Goal: Transaction & Acquisition: Download file/media

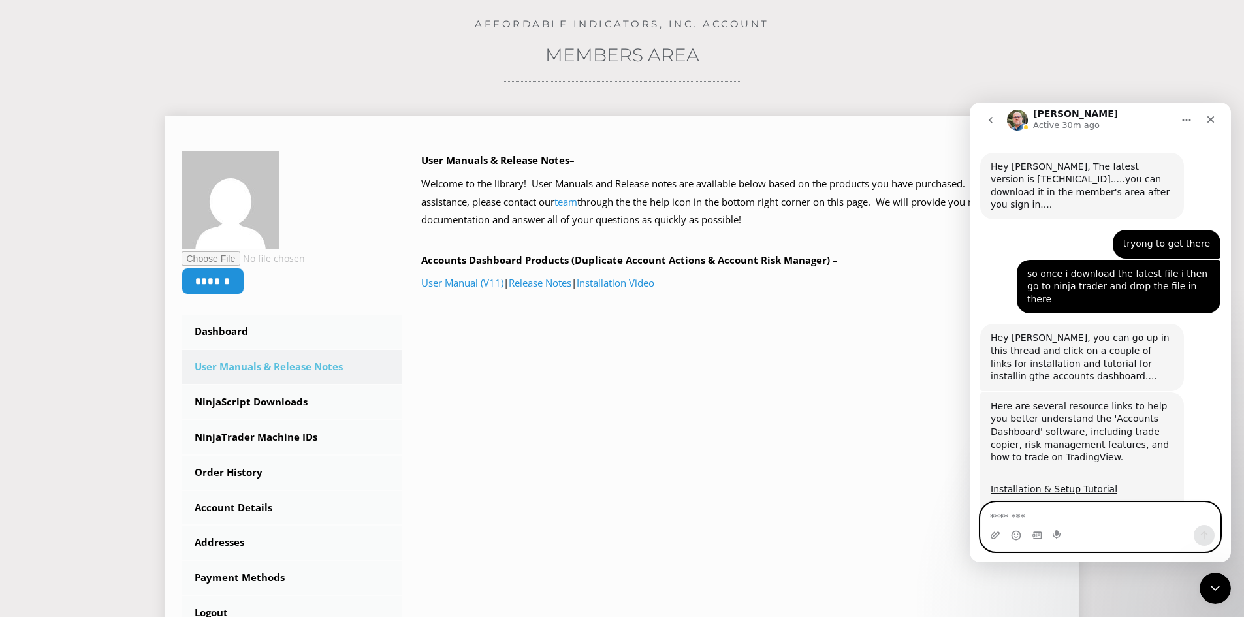
scroll to position [131, 0]
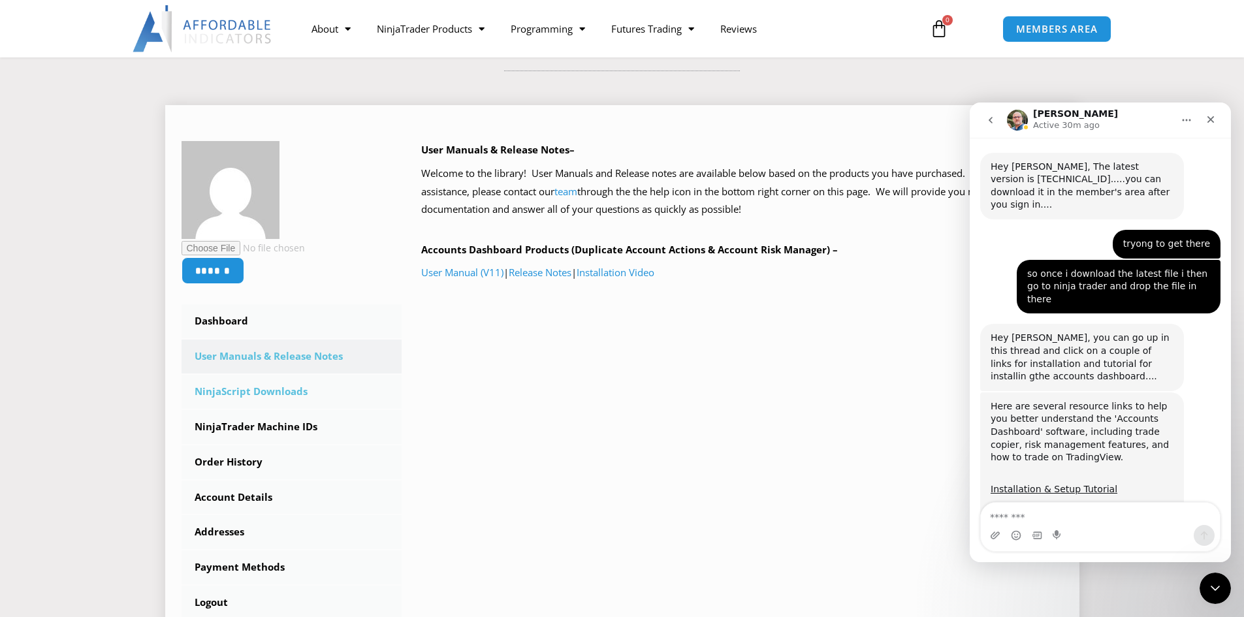
click at [252, 388] on link "NinjaScript Downloads" at bounding box center [292, 392] width 221 height 34
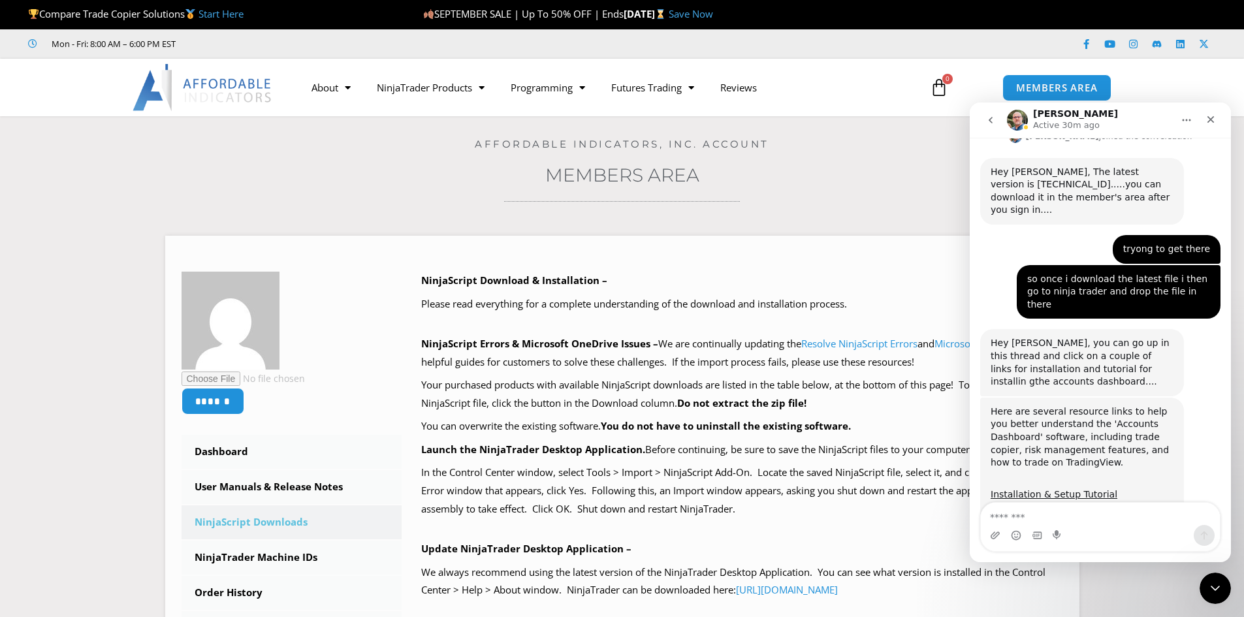
scroll to position [1131, 0]
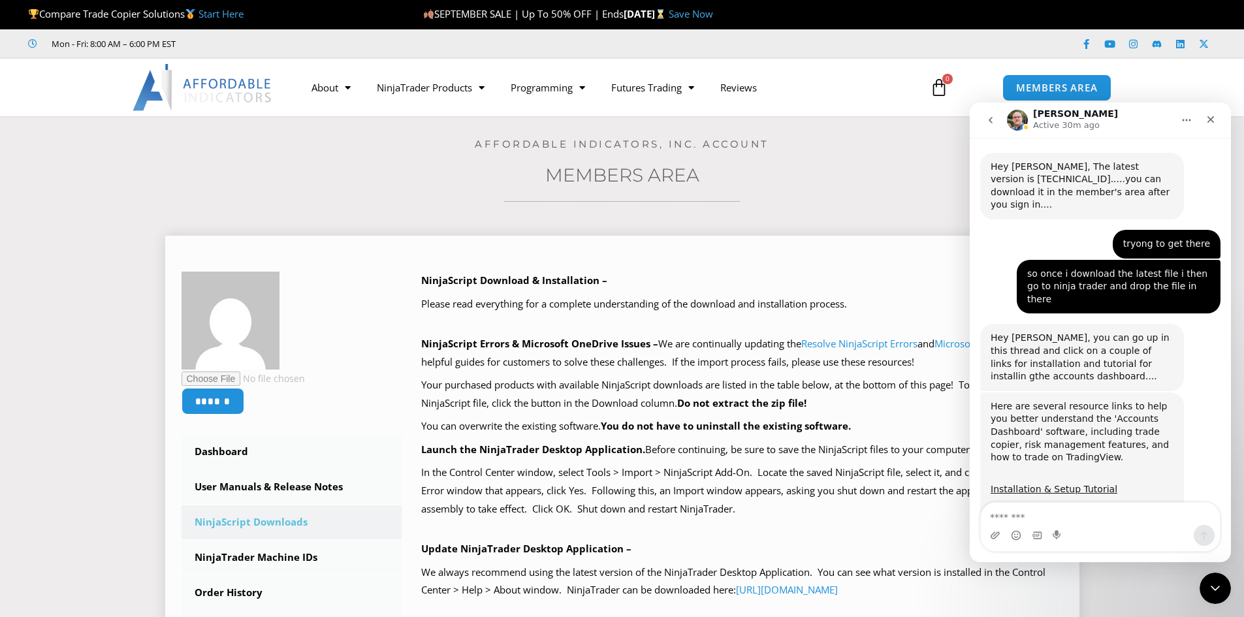
click at [849, 273] on p "NinjaScript Download & Installation –" at bounding box center [742, 281] width 642 height 18
click at [1206, 119] on icon "Close" at bounding box center [1211, 119] width 10 height 10
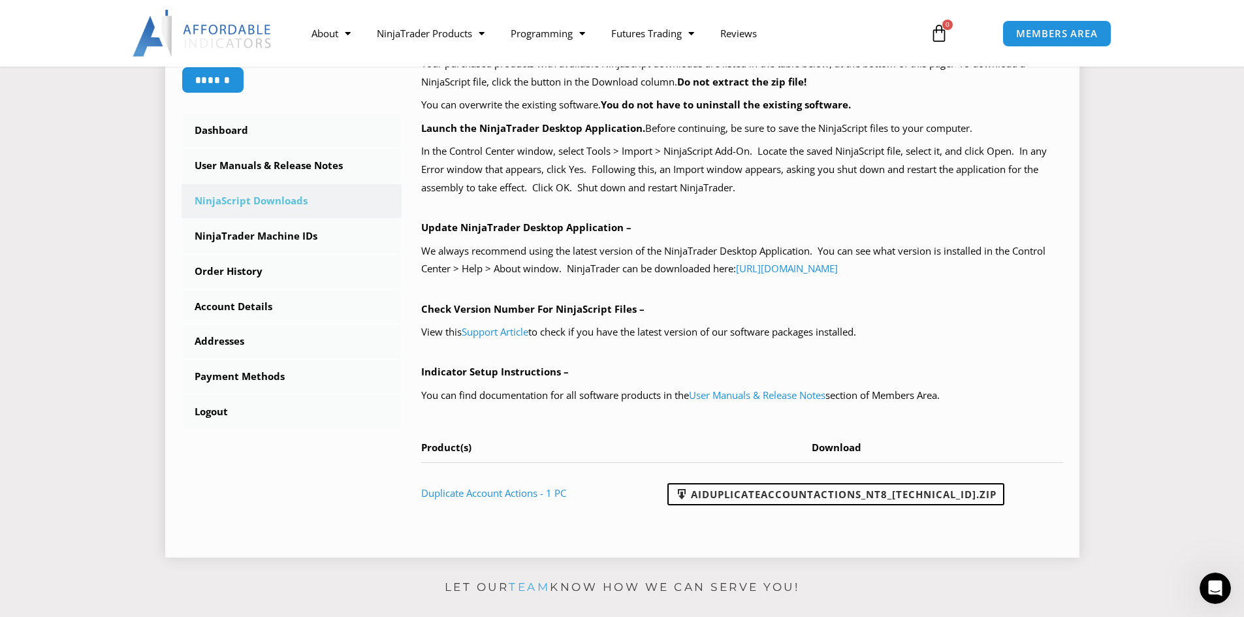
scroll to position [327, 0]
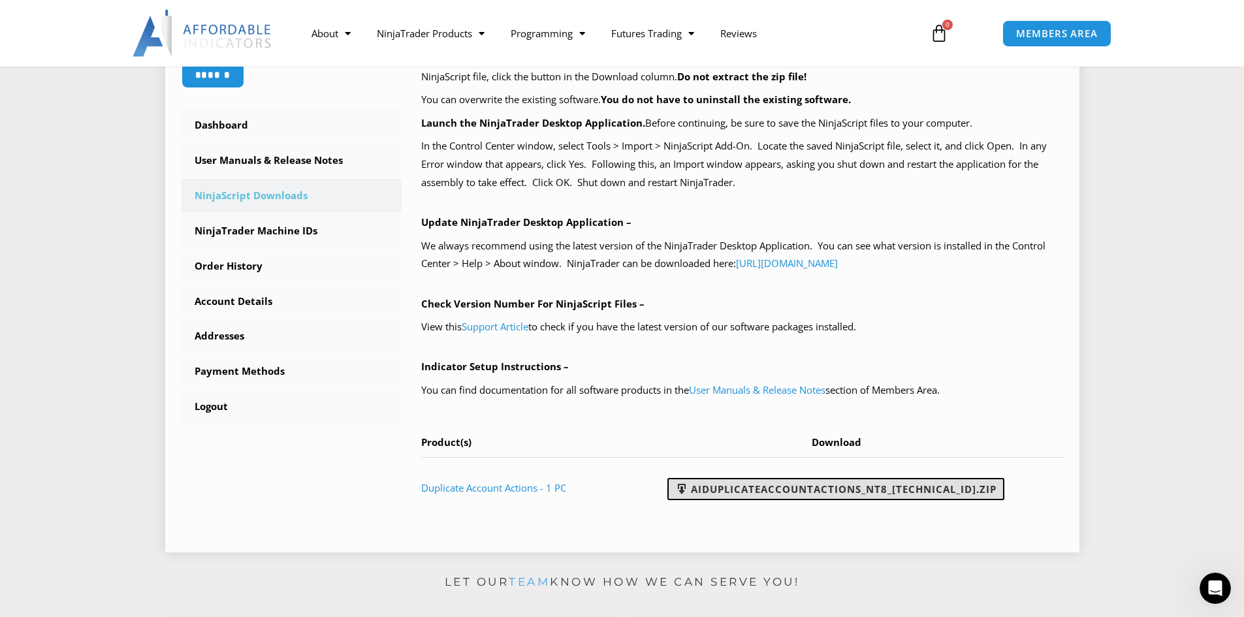
click at [840, 491] on link "AIDuplicateAccountActions_NT8_[TECHNICAL_ID].zip" at bounding box center [836, 489] width 337 height 22
